Goal: Task Accomplishment & Management: Manage account settings

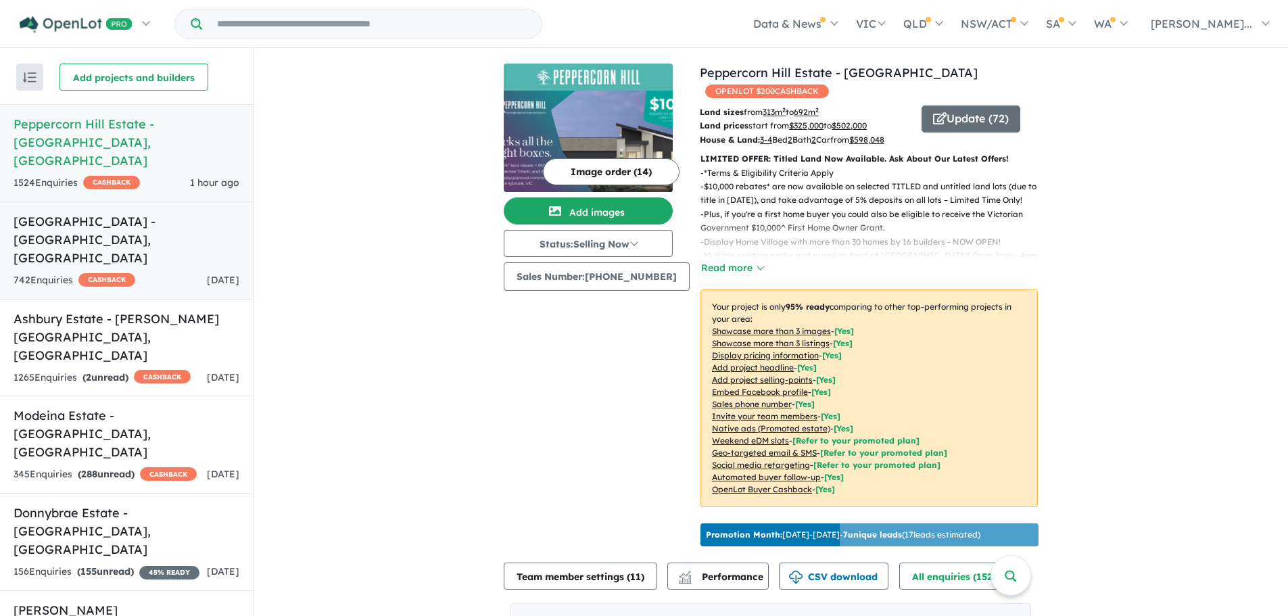
click at [134, 218] on h5 "[GEOGRAPHIC_DATA] - [GEOGRAPHIC_DATA] , [GEOGRAPHIC_DATA]" at bounding box center [127, 239] width 226 height 55
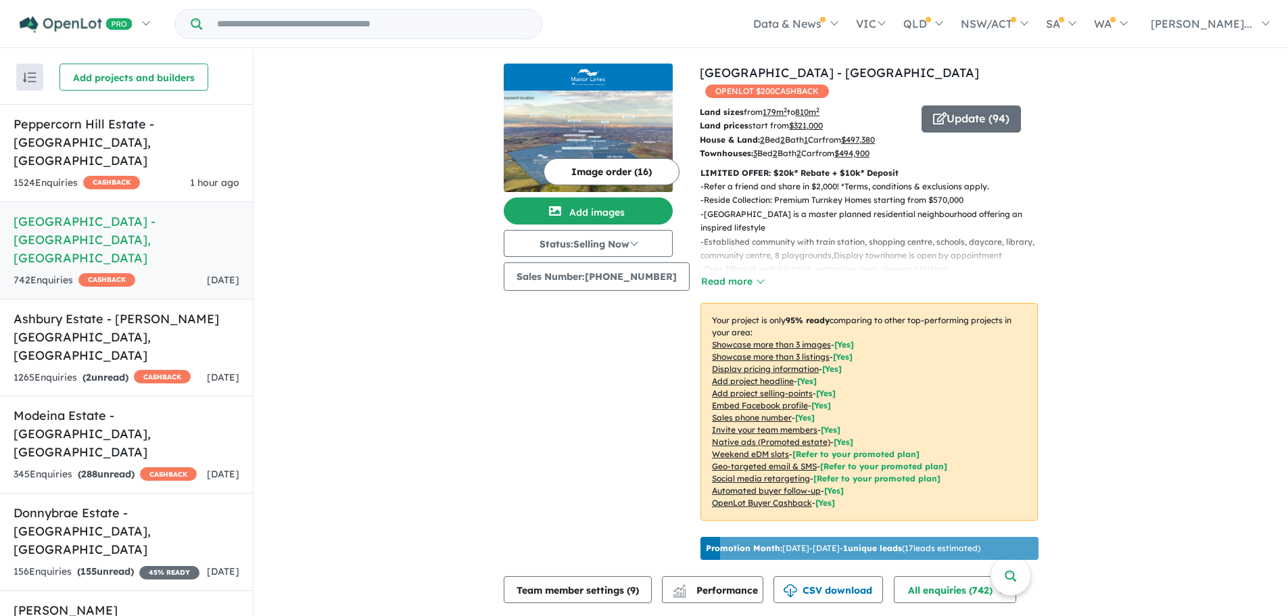
click at [638, 170] on button "Image order ( 16 )" at bounding box center [612, 171] width 136 height 27
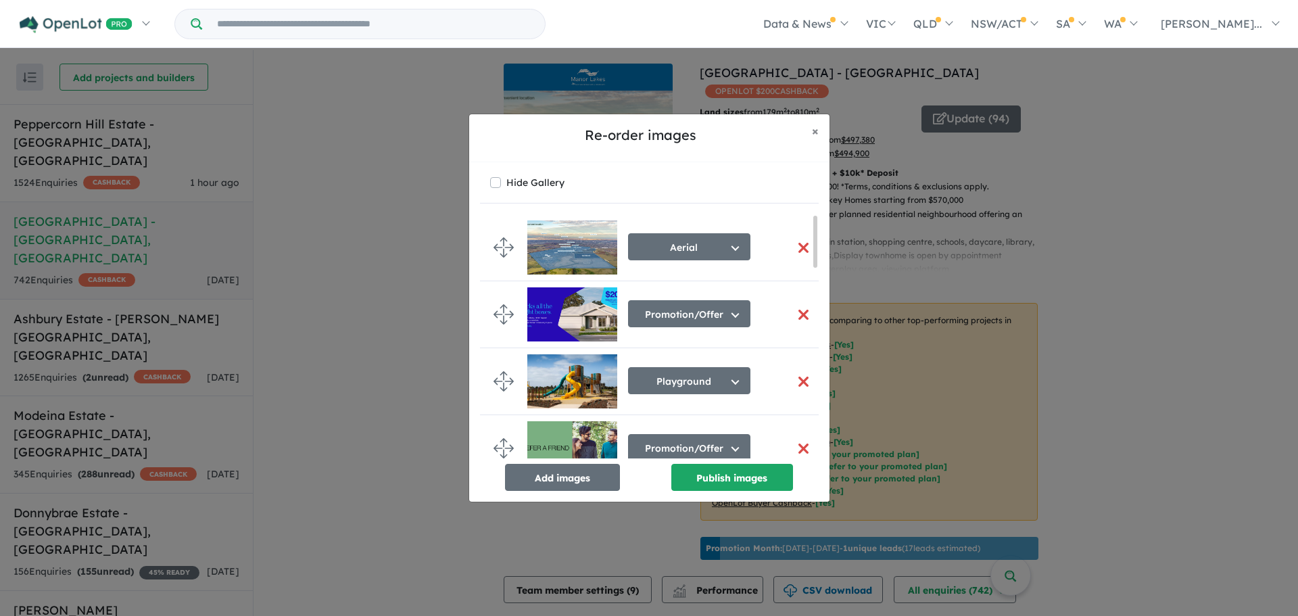
click at [796, 310] on button "button" at bounding box center [804, 314] width 28 height 29
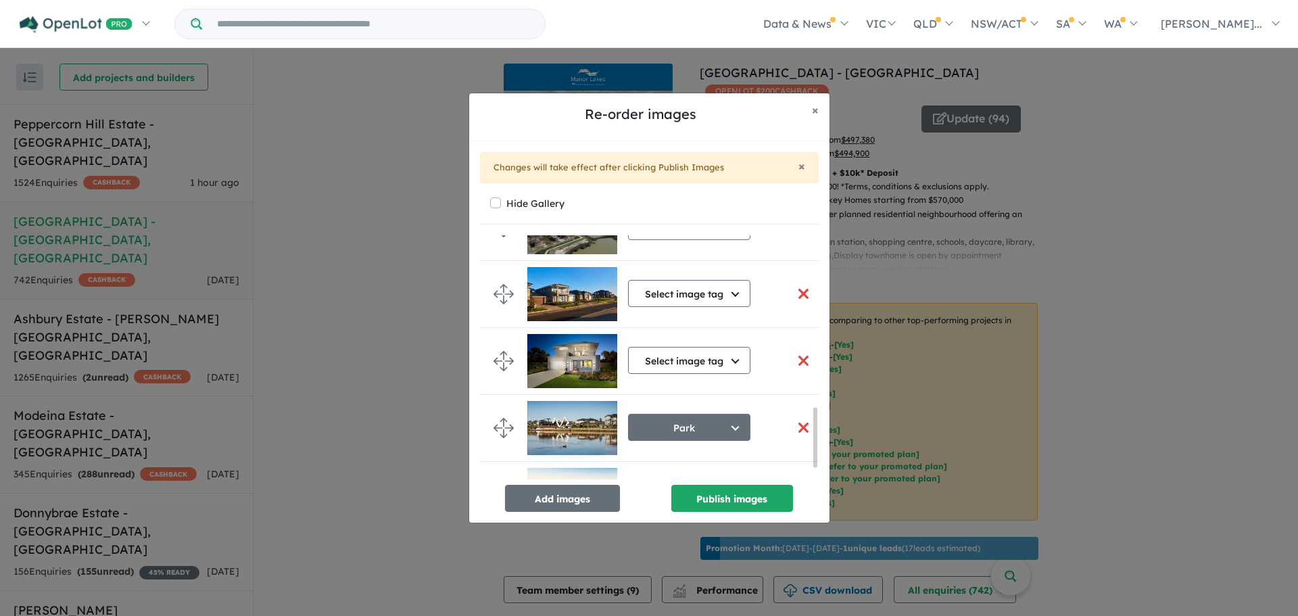
scroll to position [755, 0]
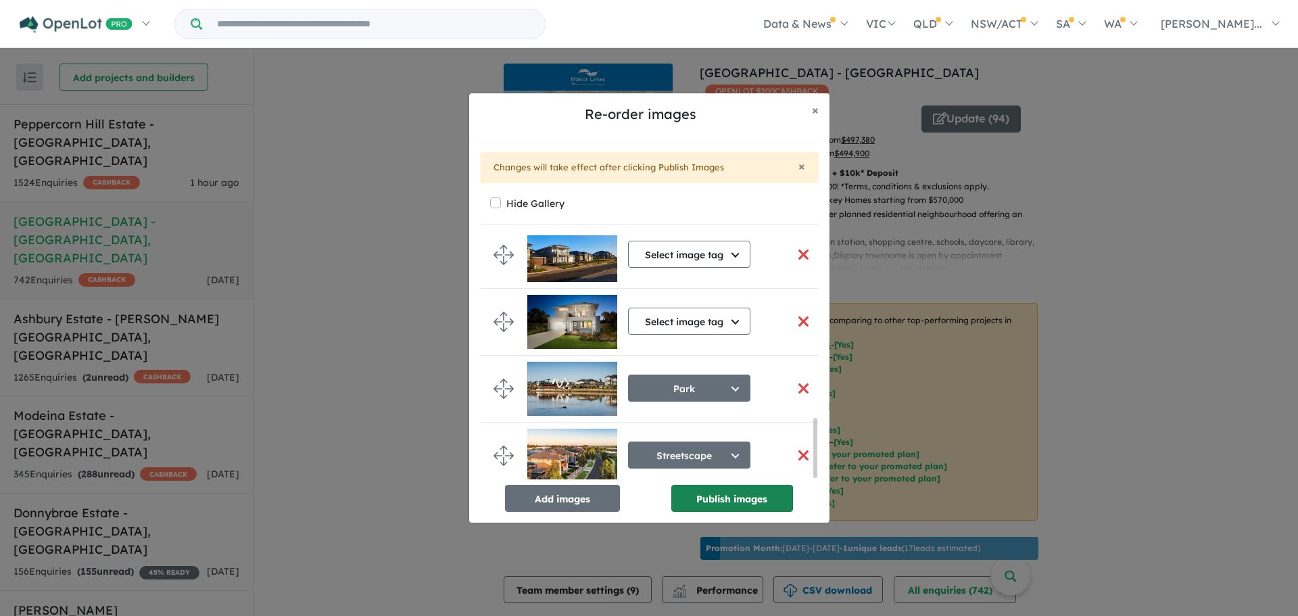
click at [761, 498] on button "Publish images" at bounding box center [732, 498] width 122 height 27
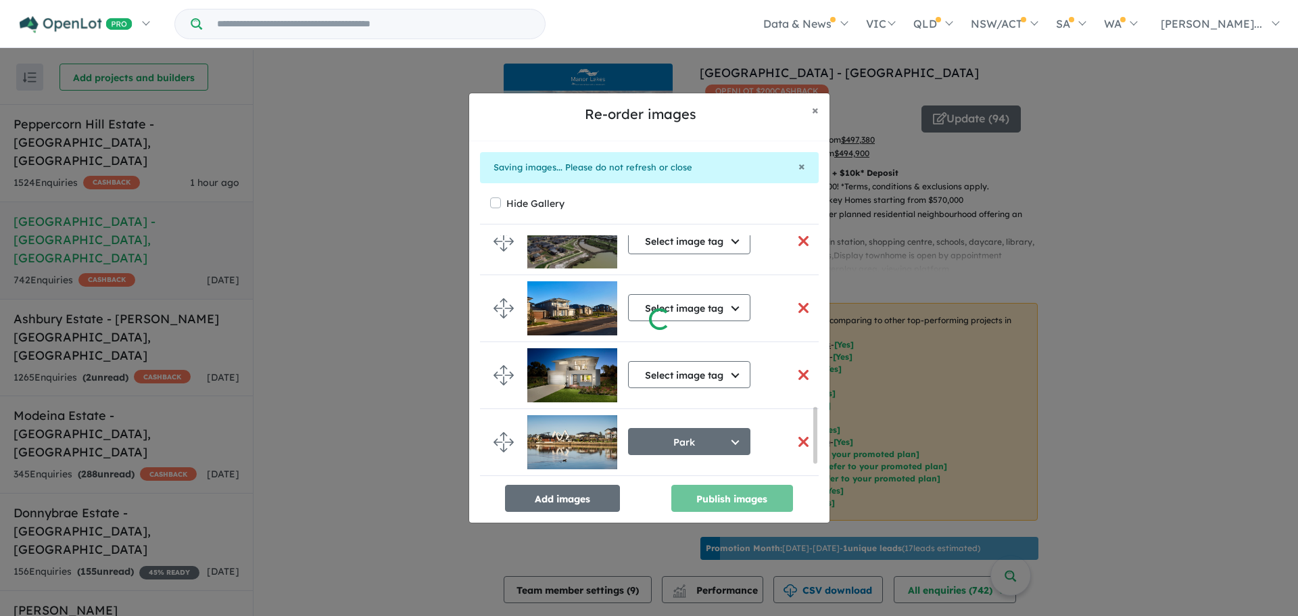
scroll to position [749, 0]
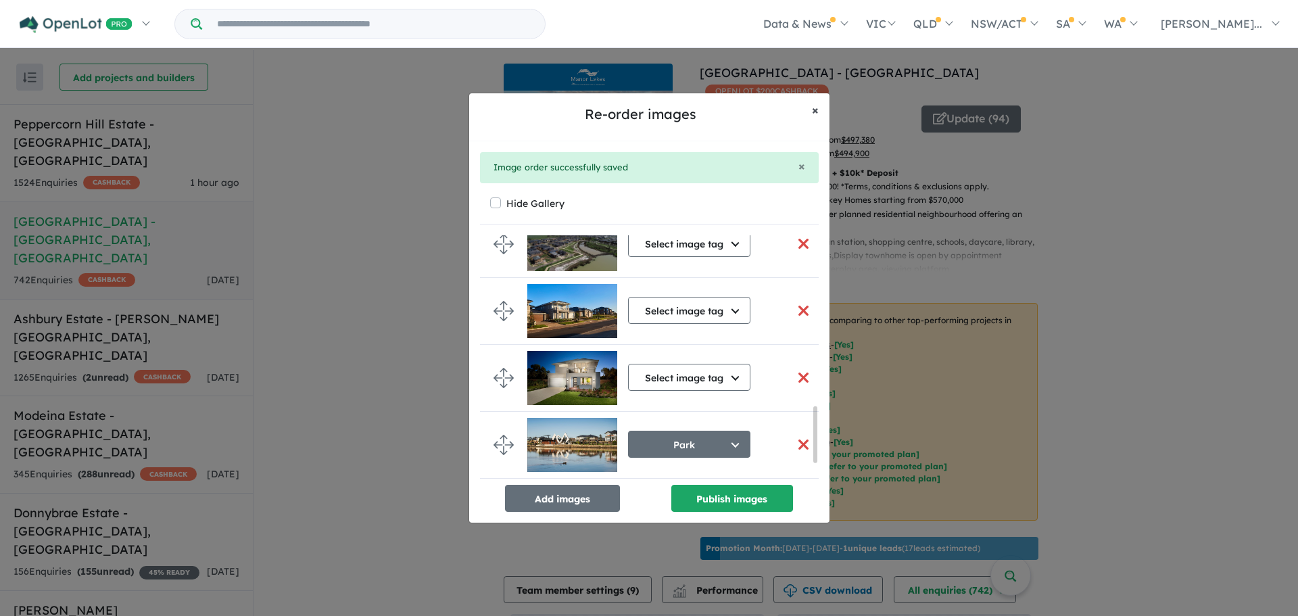
click at [813, 107] on span "×" at bounding box center [815, 110] width 7 height 16
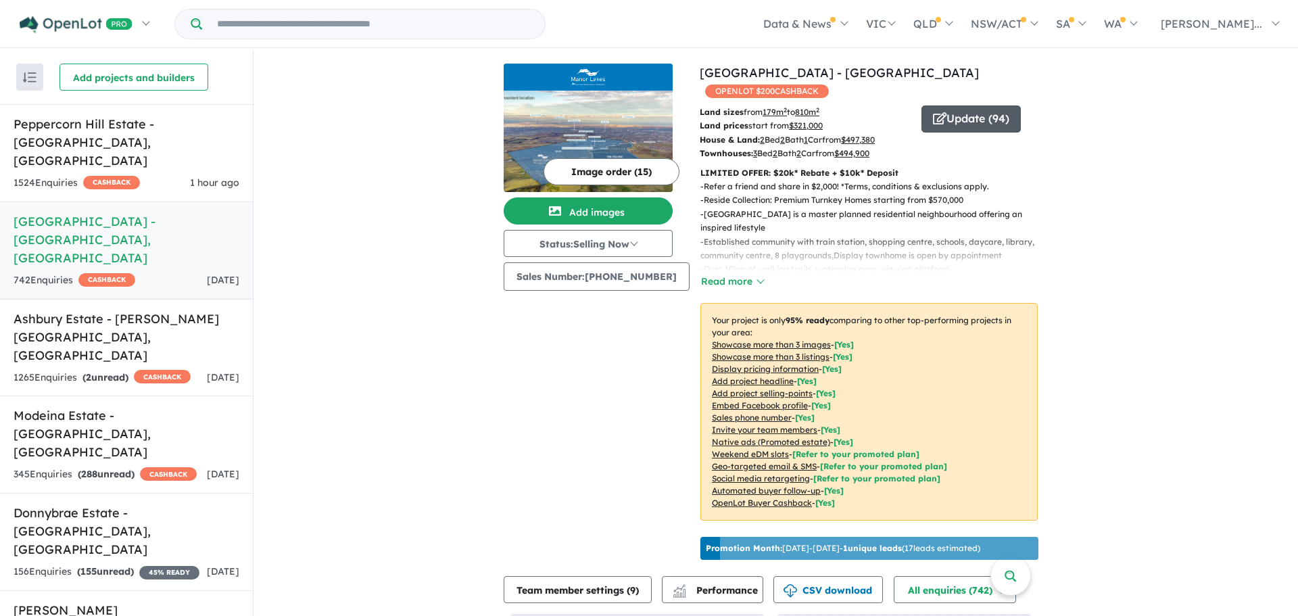
scroll to position [746, 0]
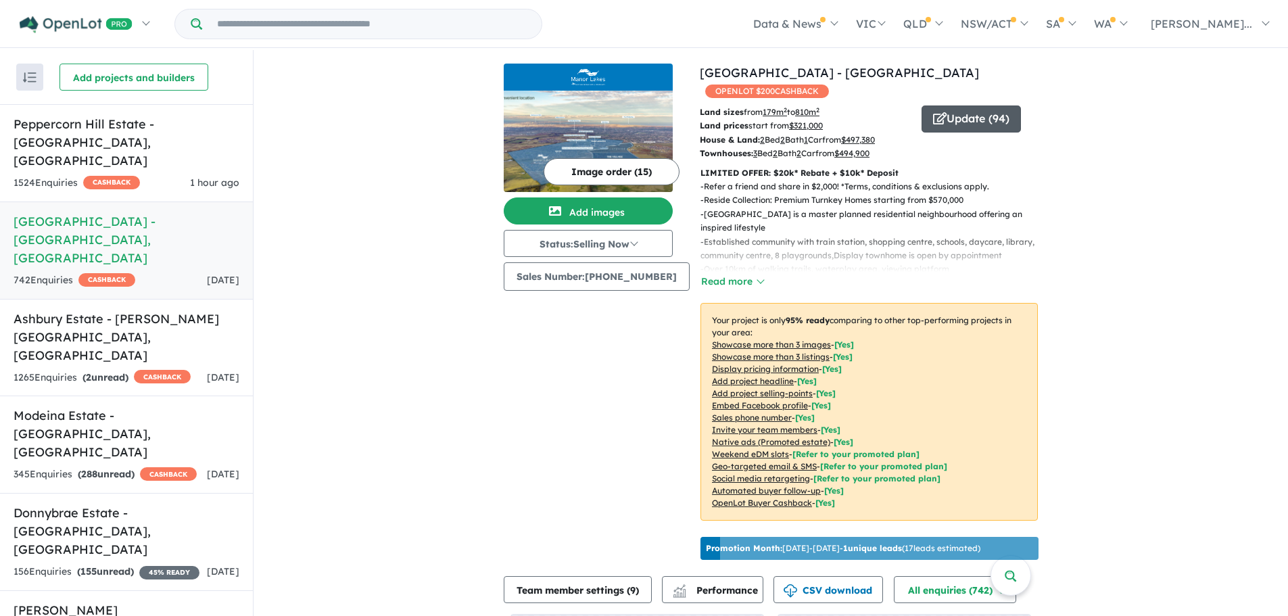
click at [961, 105] on button "Update ( 94 )" at bounding box center [971, 118] width 99 height 27
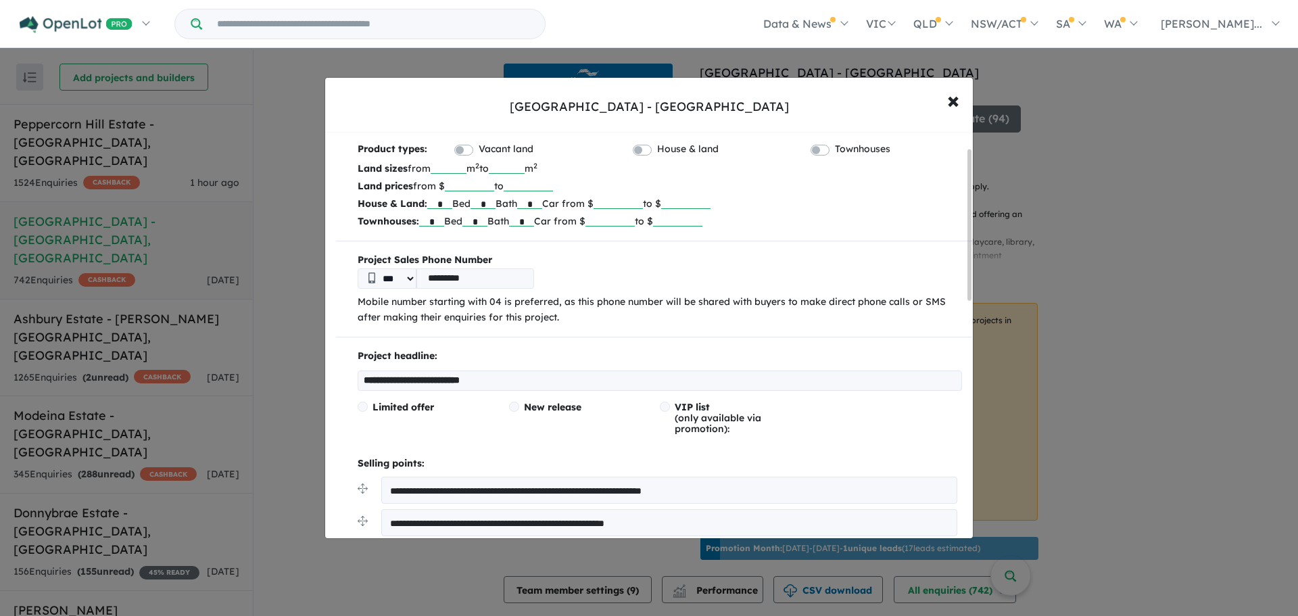
scroll to position [42, 0]
drag, startPoint x: 563, startPoint y: 371, endPoint x: 356, endPoint y: 374, distance: 206.2
click at [356, 374] on div "**********" at bounding box center [654, 571] width 636 height 447
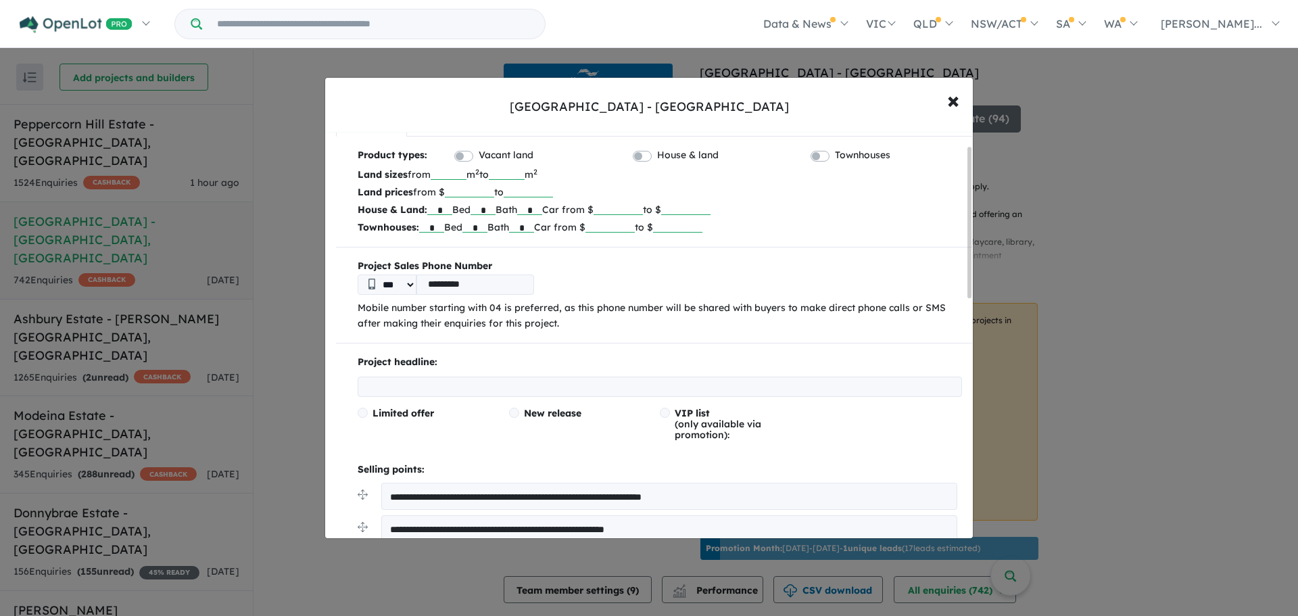
scroll to position [0, 0]
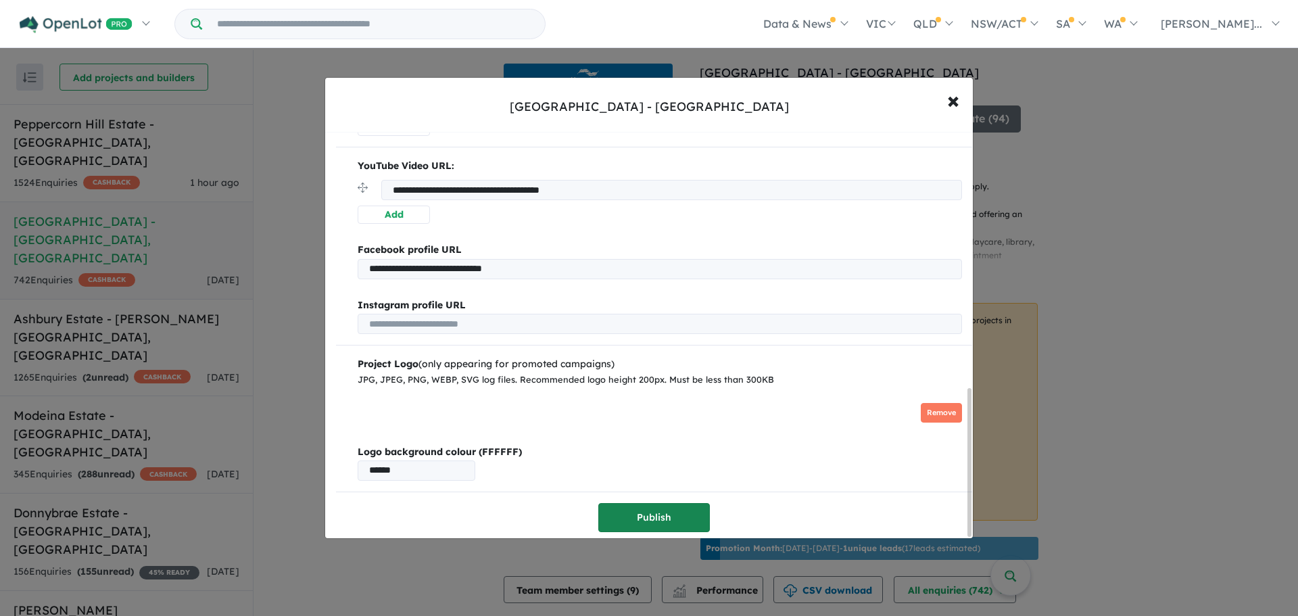
click at [681, 517] on button "Publish" at bounding box center [654, 517] width 112 height 29
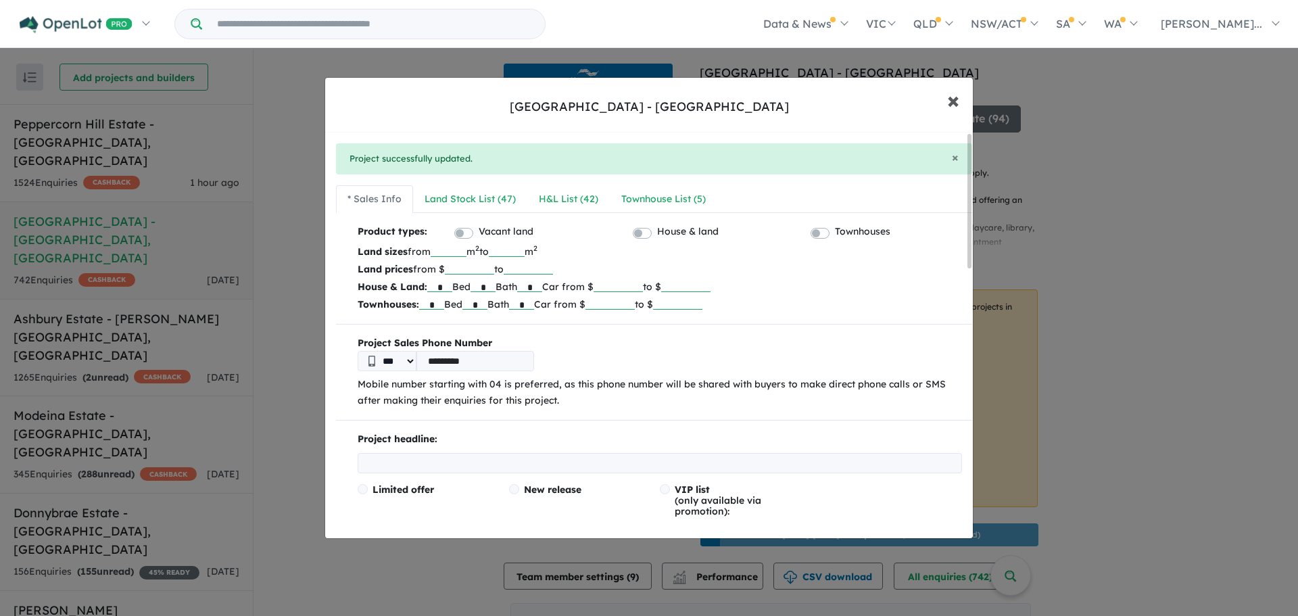
click at [950, 100] on span "×" at bounding box center [953, 99] width 12 height 29
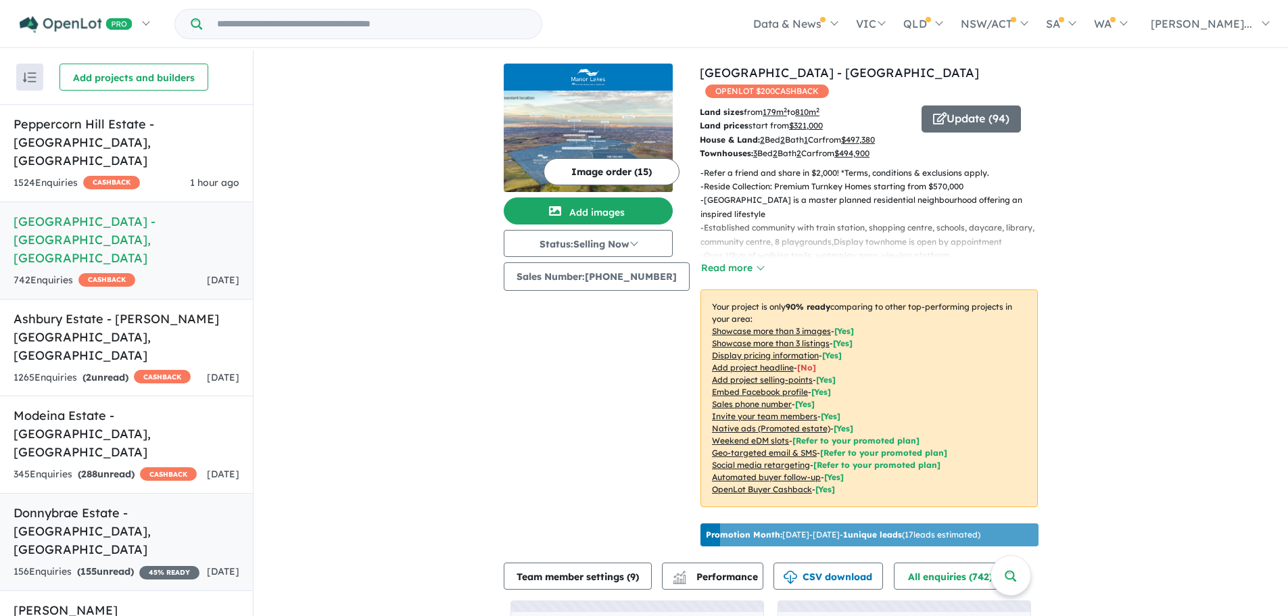
click at [174, 504] on h5 "Donnybrae Estate - [GEOGRAPHIC_DATA] , [GEOGRAPHIC_DATA]" at bounding box center [127, 531] width 226 height 55
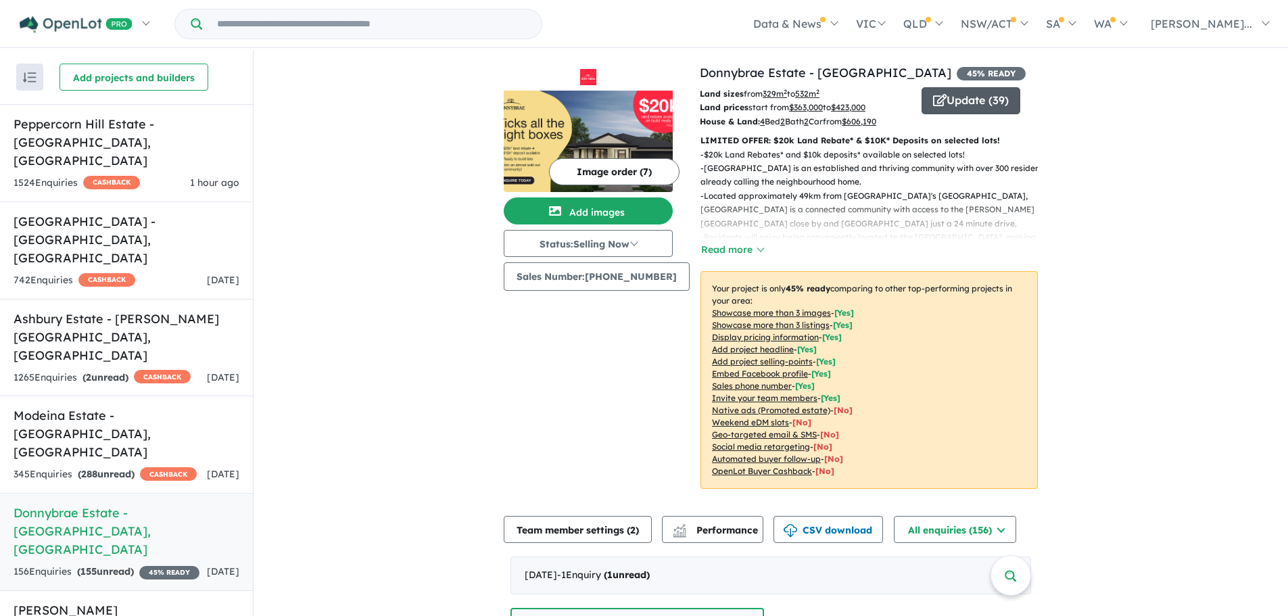
click at [973, 106] on button "Update ( 39 )" at bounding box center [971, 100] width 99 height 27
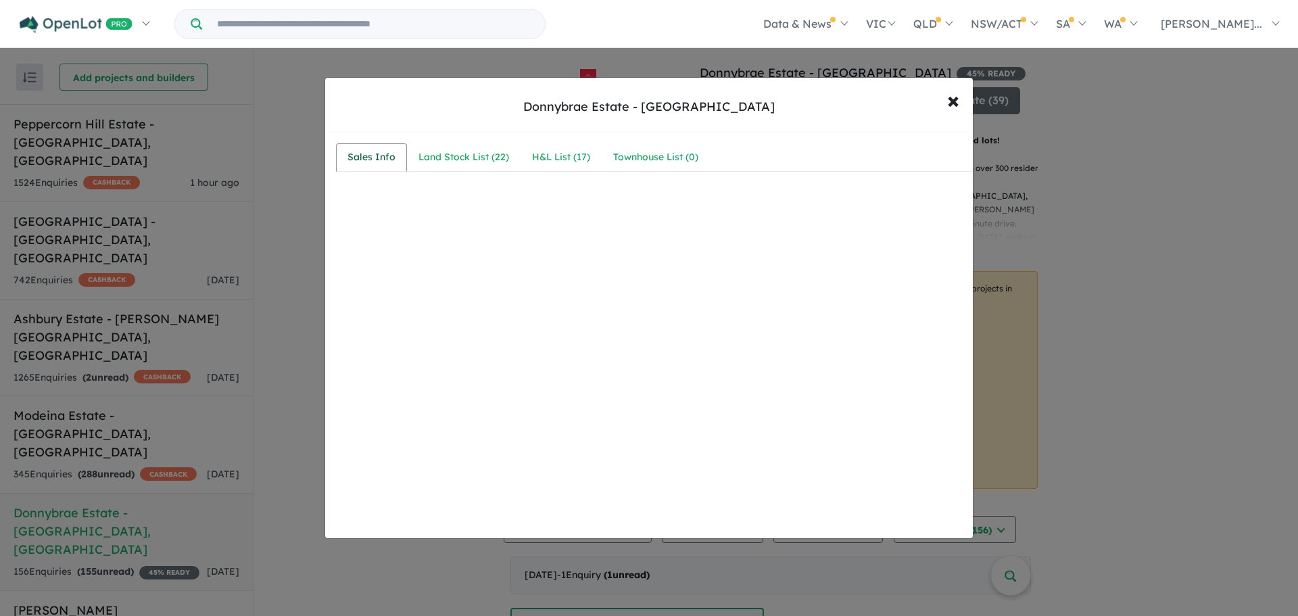
click at [367, 156] on div "Sales Info" at bounding box center [372, 157] width 48 height 16
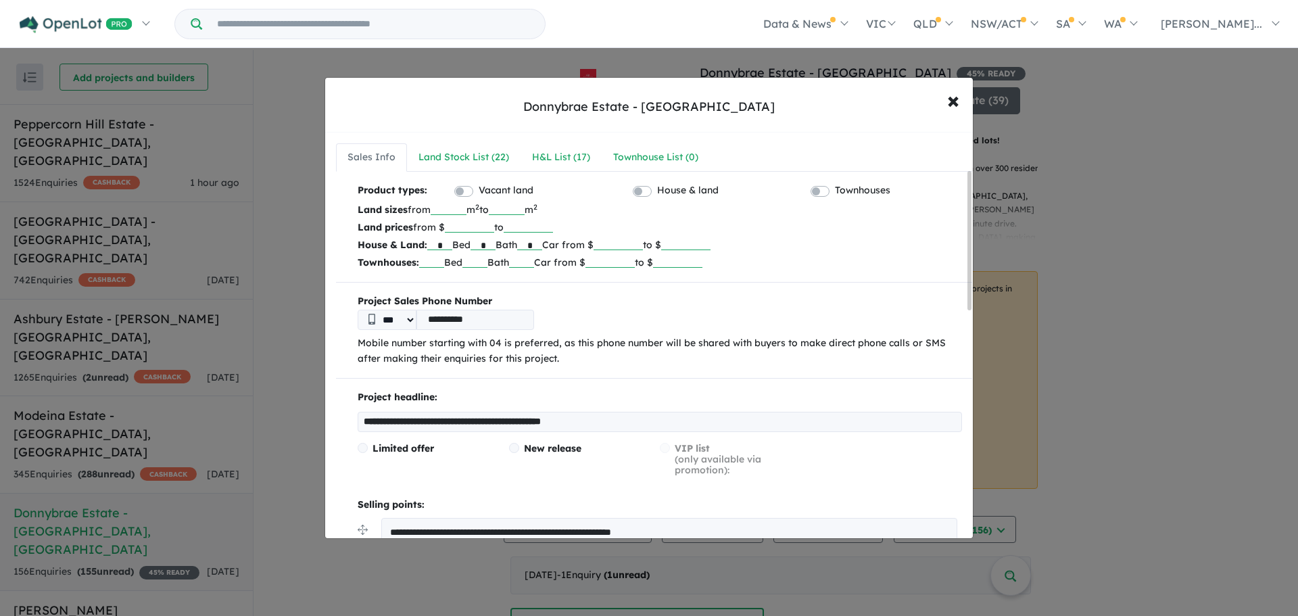
scroll to position [217, 0]
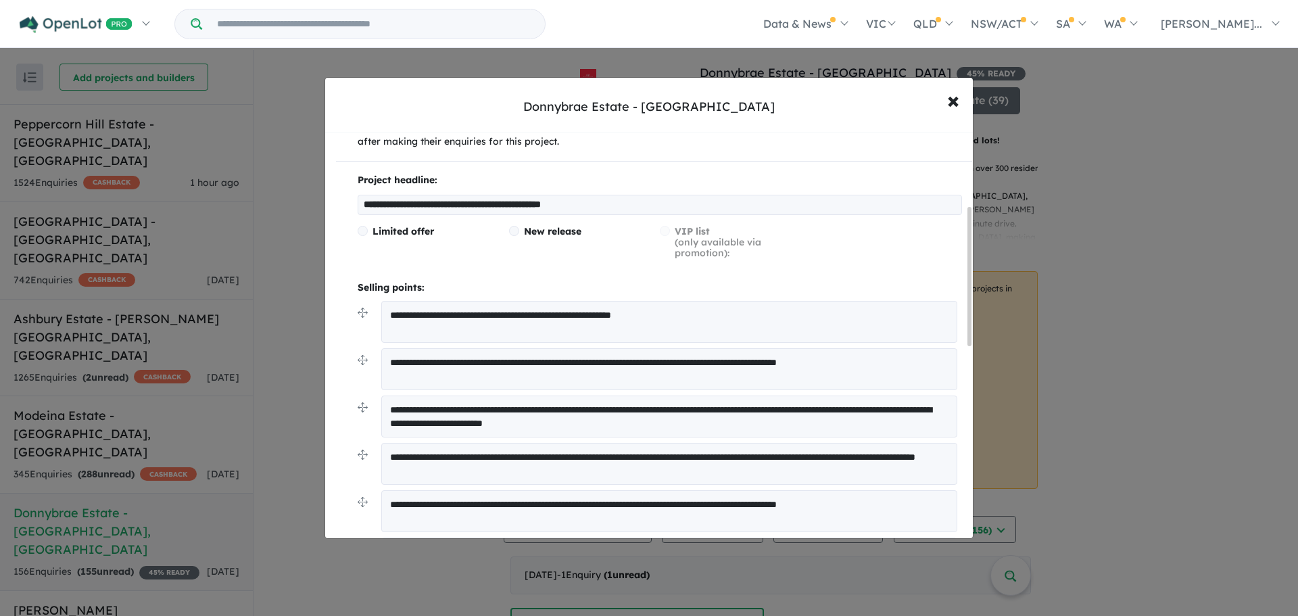
drag, startPoint x: 709, startPoint y: 304, endPoint x: 362, endPoint y: 307, distance: 346.2
click at [362, 307] on li "**********" at bounding box center [660, 324] width 604 height 47
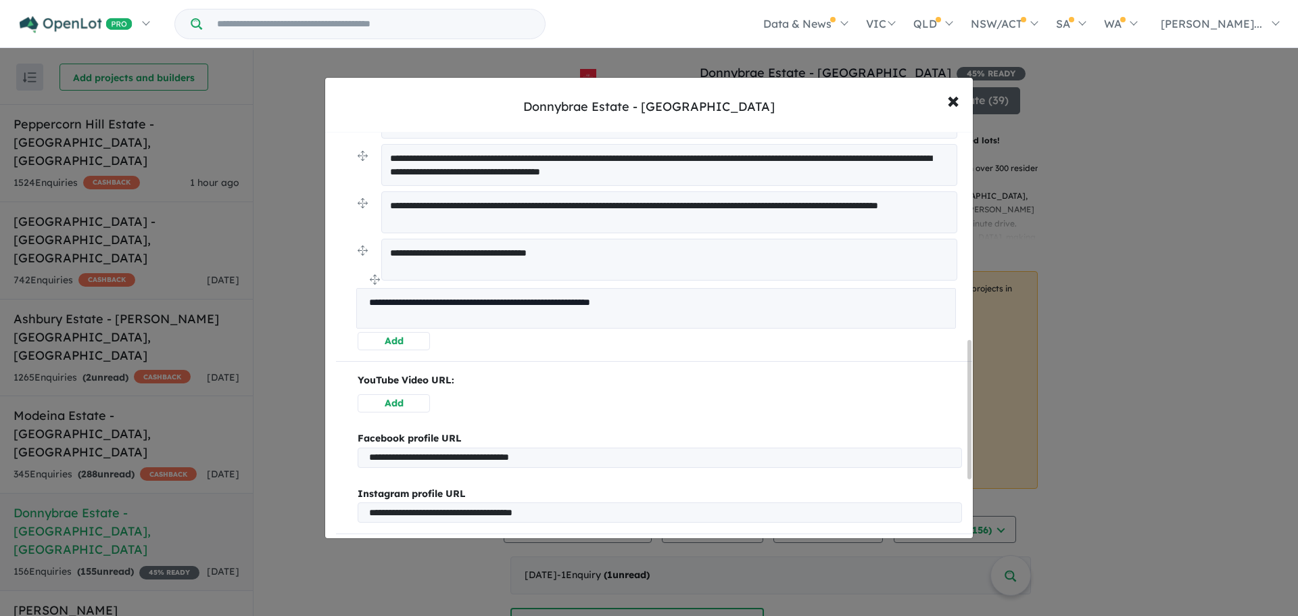
drag, startPoint x: 362, startPoint y: 312, endPoint x: 360, endPoint y: 281, distance: 31.2
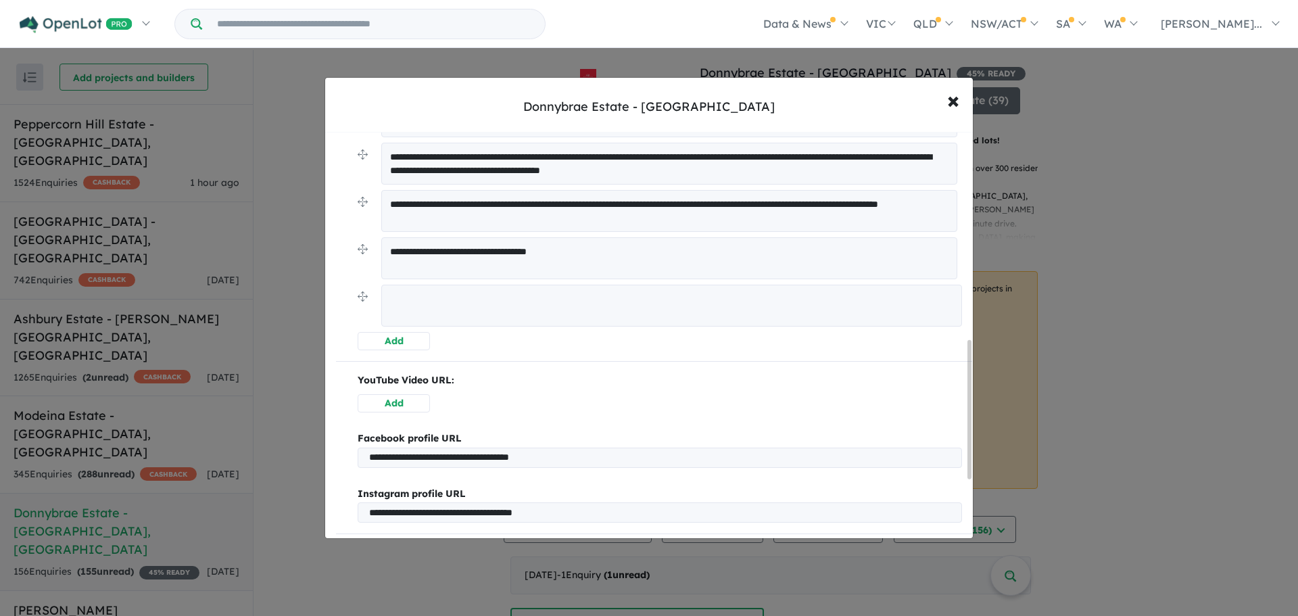
click at [425, 306] on textarea at bounding box center [671, 306] width 581 height 42
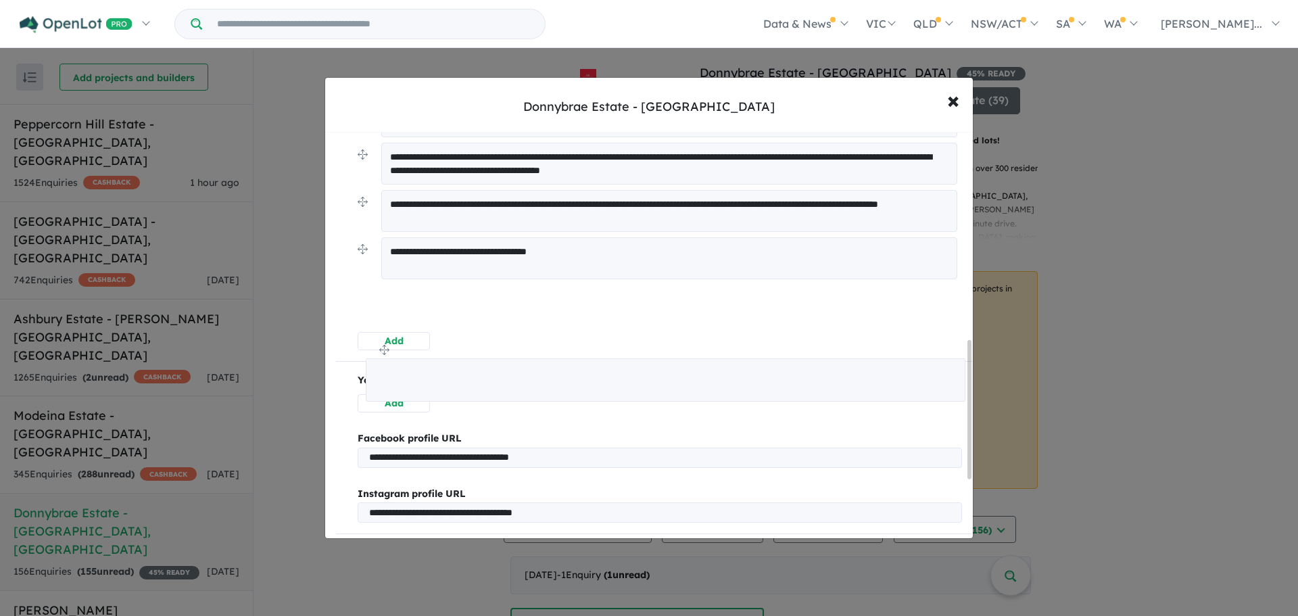
drag, startPoint x: 364, startPoint y: 295, endPoint x: 370, endPoint y: 348, distance: 52.4
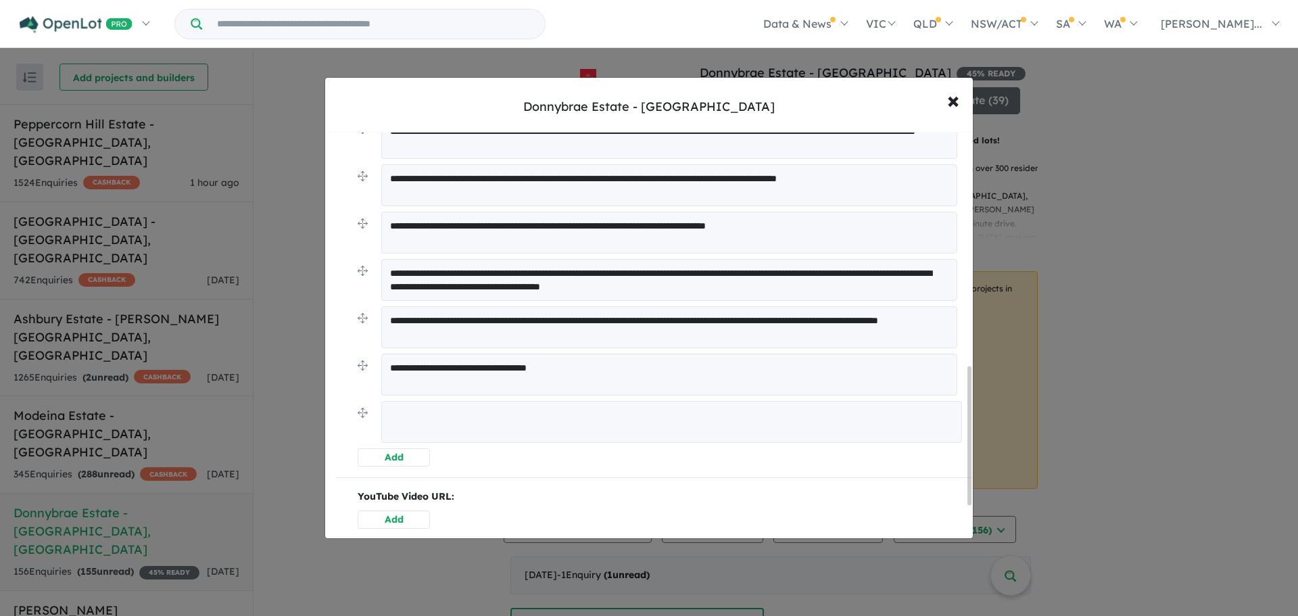
scroll to position [804, 0]
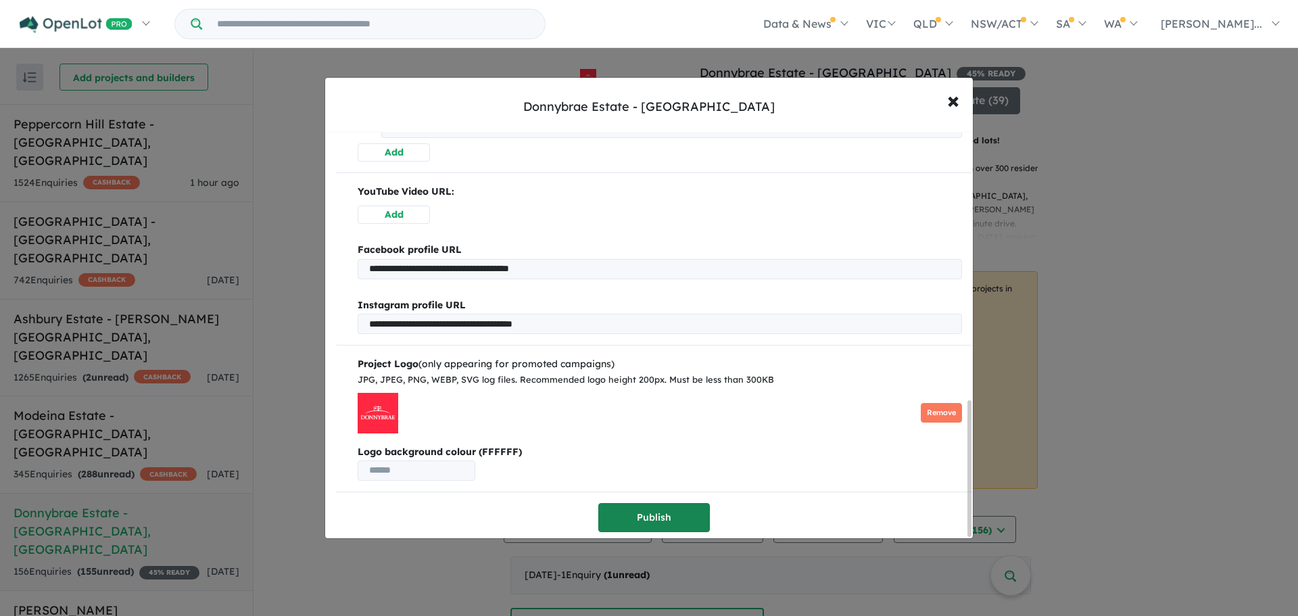
click at [657, 513] on button "Publish" at bounding box center [654, 517] width 112 height 29
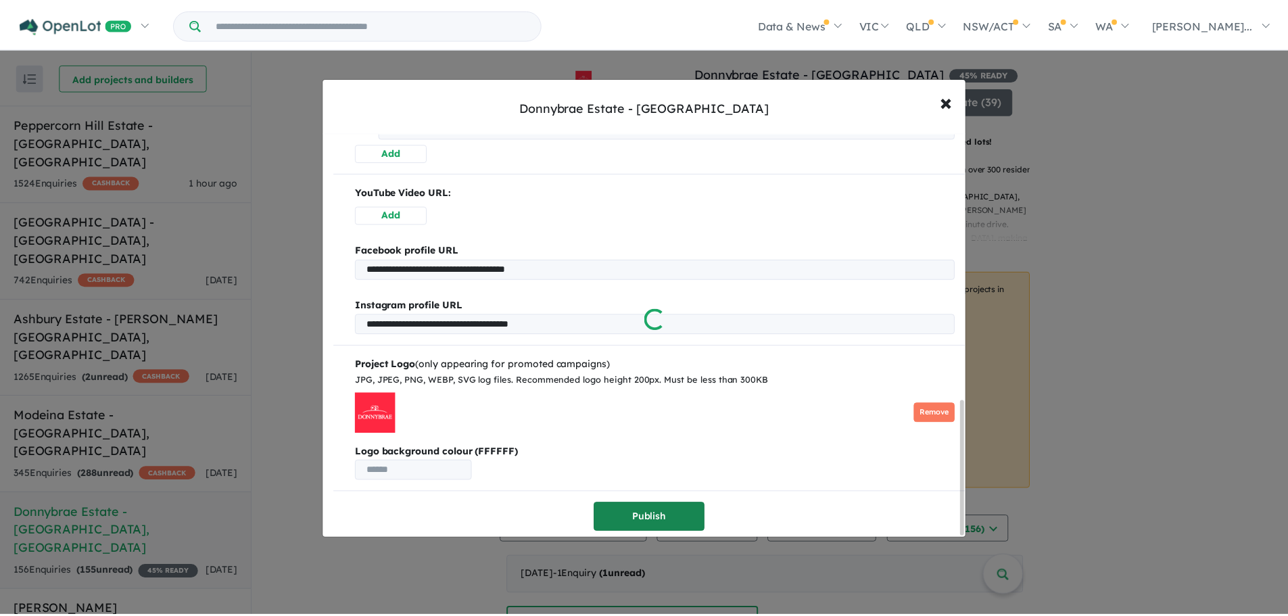
scroll to position [0, 0]
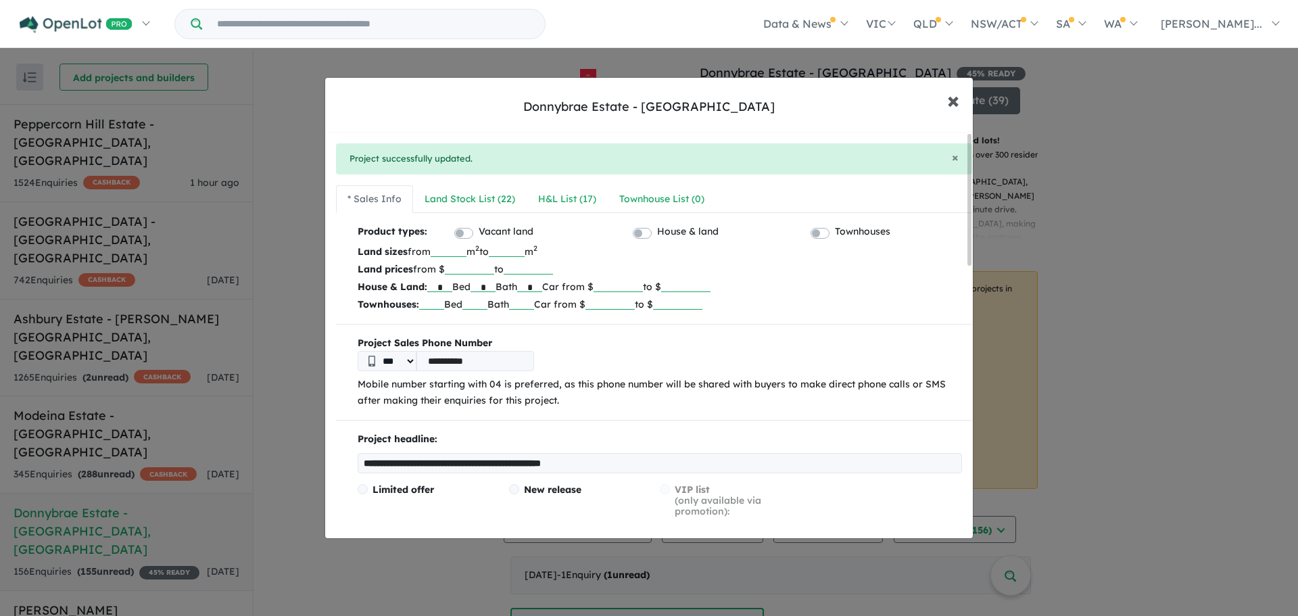
click at [955, 101] on span "×" at bounding box center [953, 99] width 12 height 29
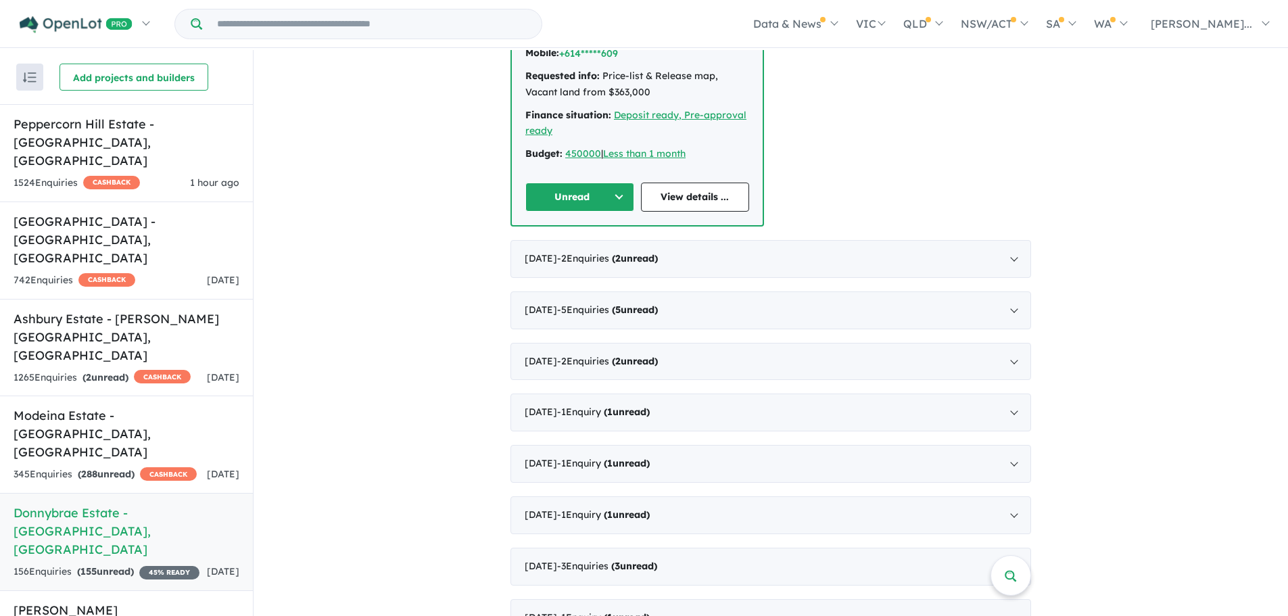
scroll to position [651, 0]
